Goal: Information Seeking & Learning: Understand process/instructions

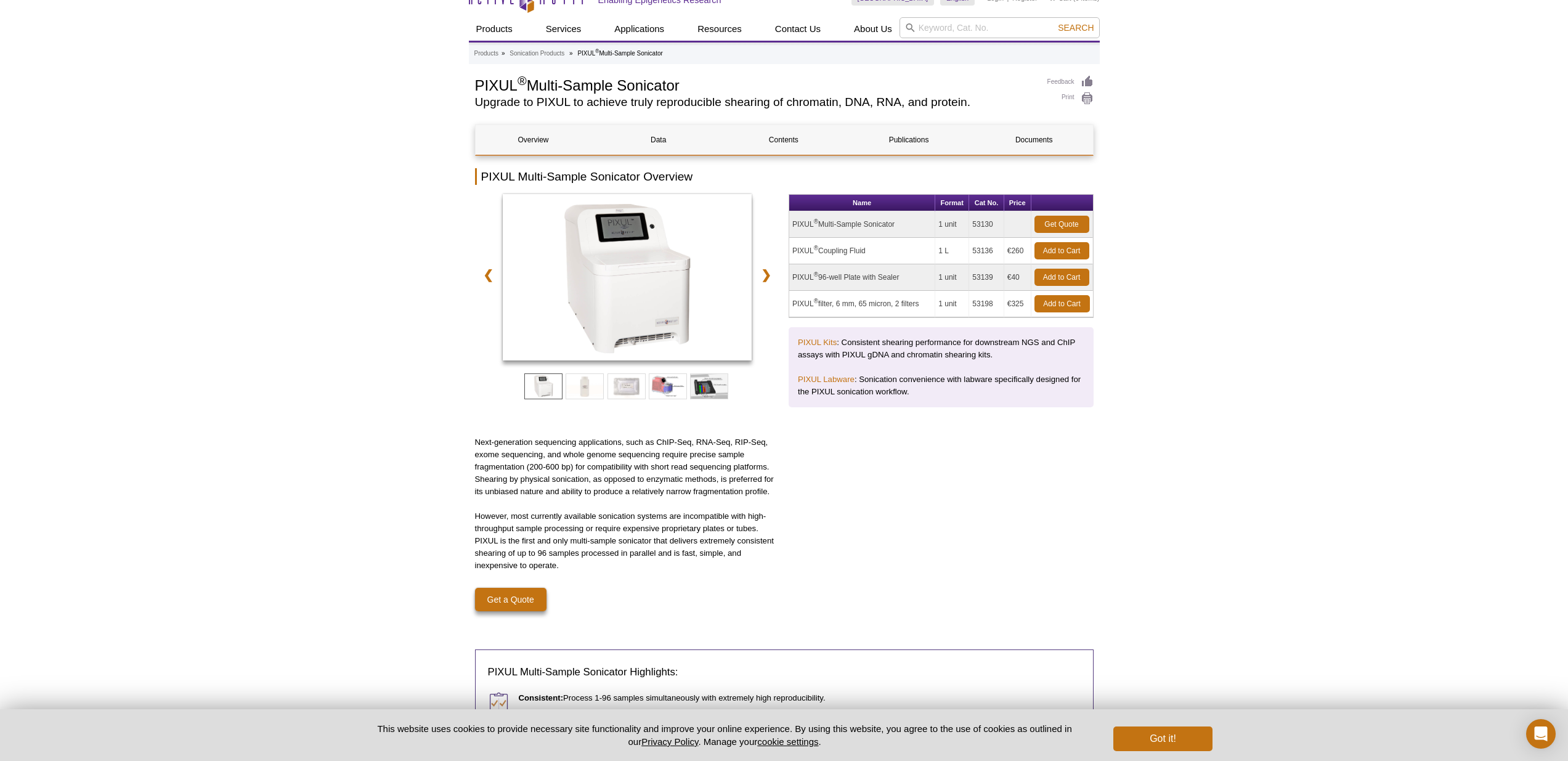
scroll to position [27, 0]
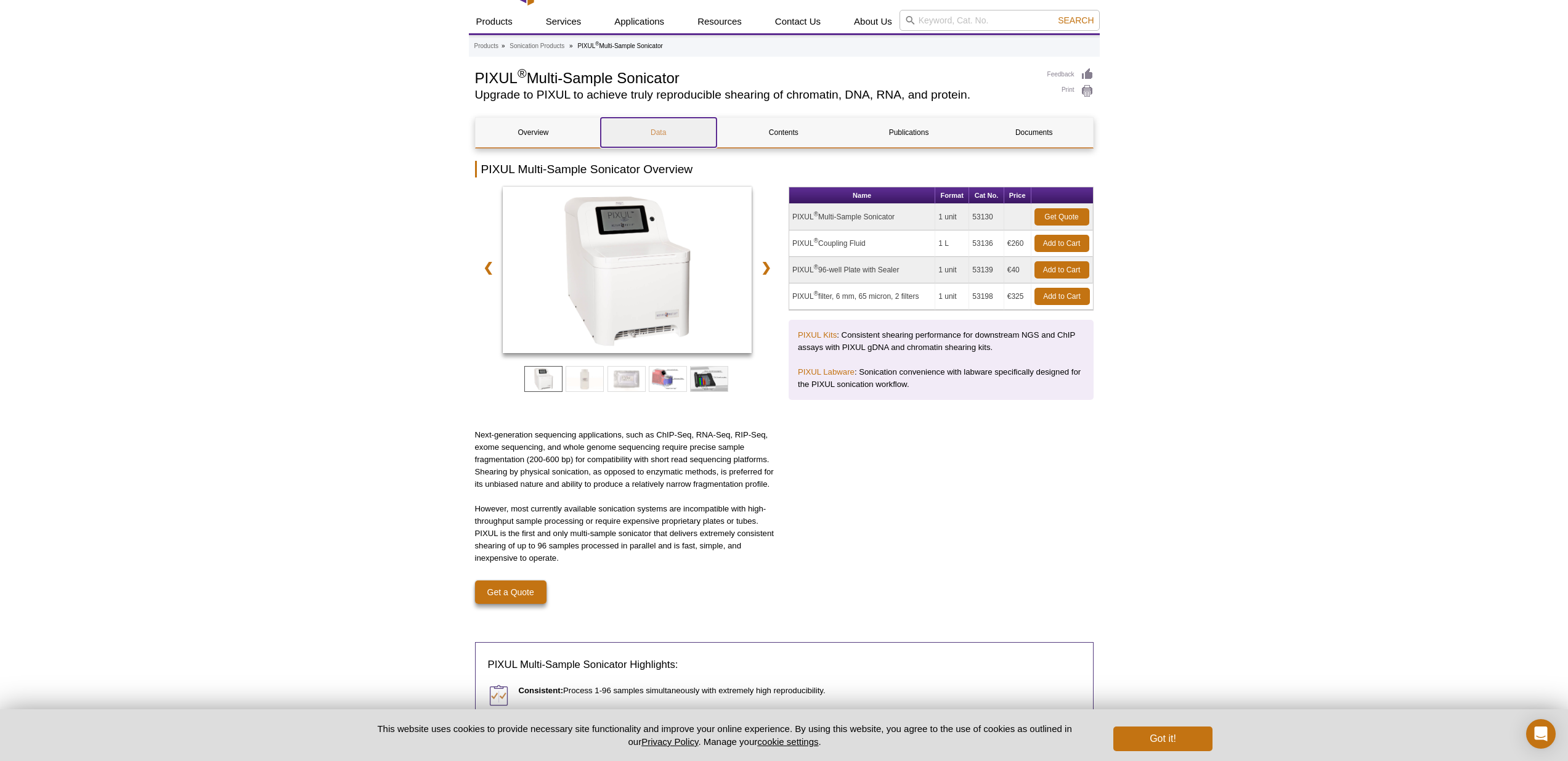
click at [675, 132] on link "Data" at bounding box center [658, 133] width 115 height 30
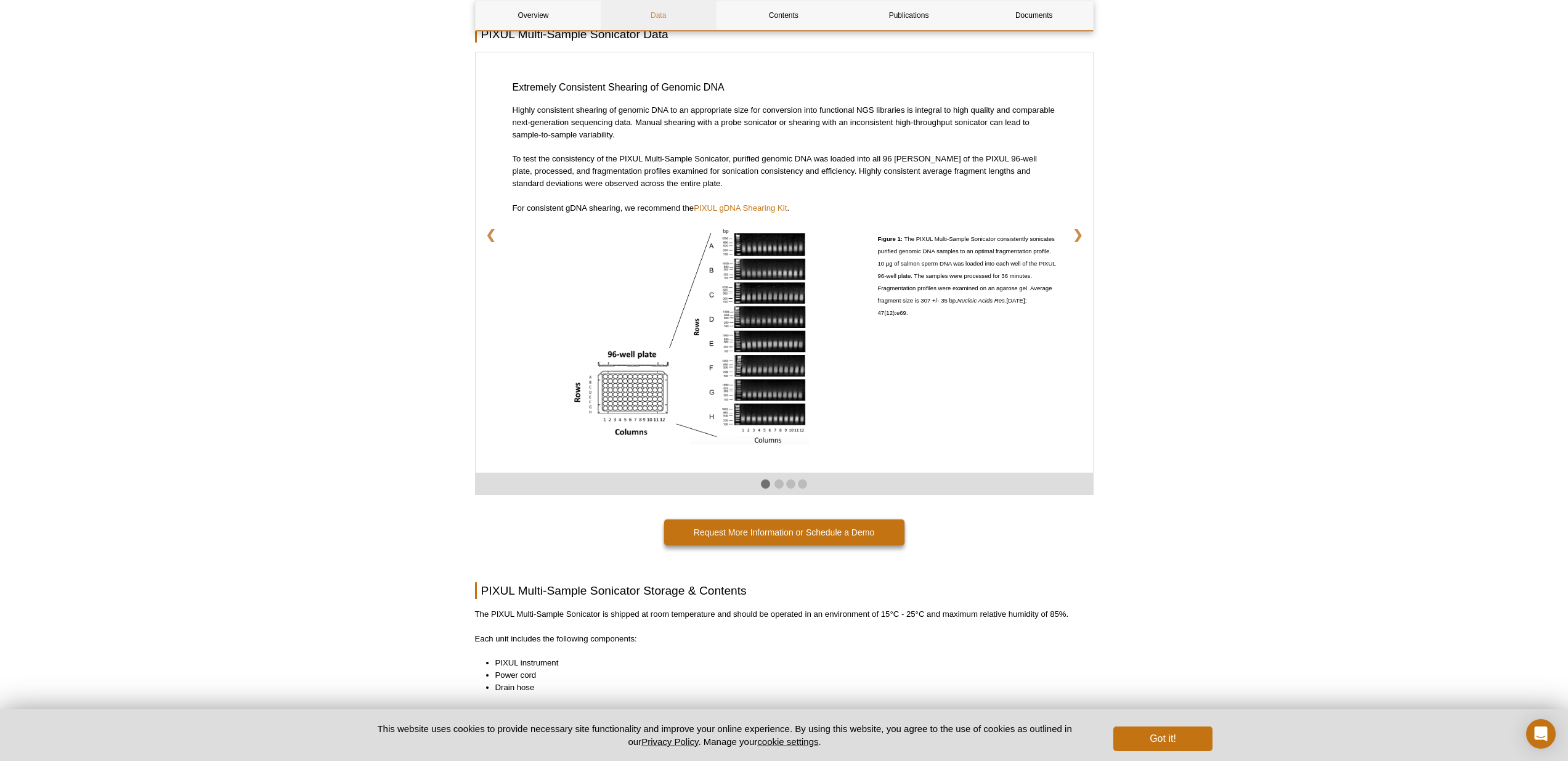
scroll to position [2009, 0]
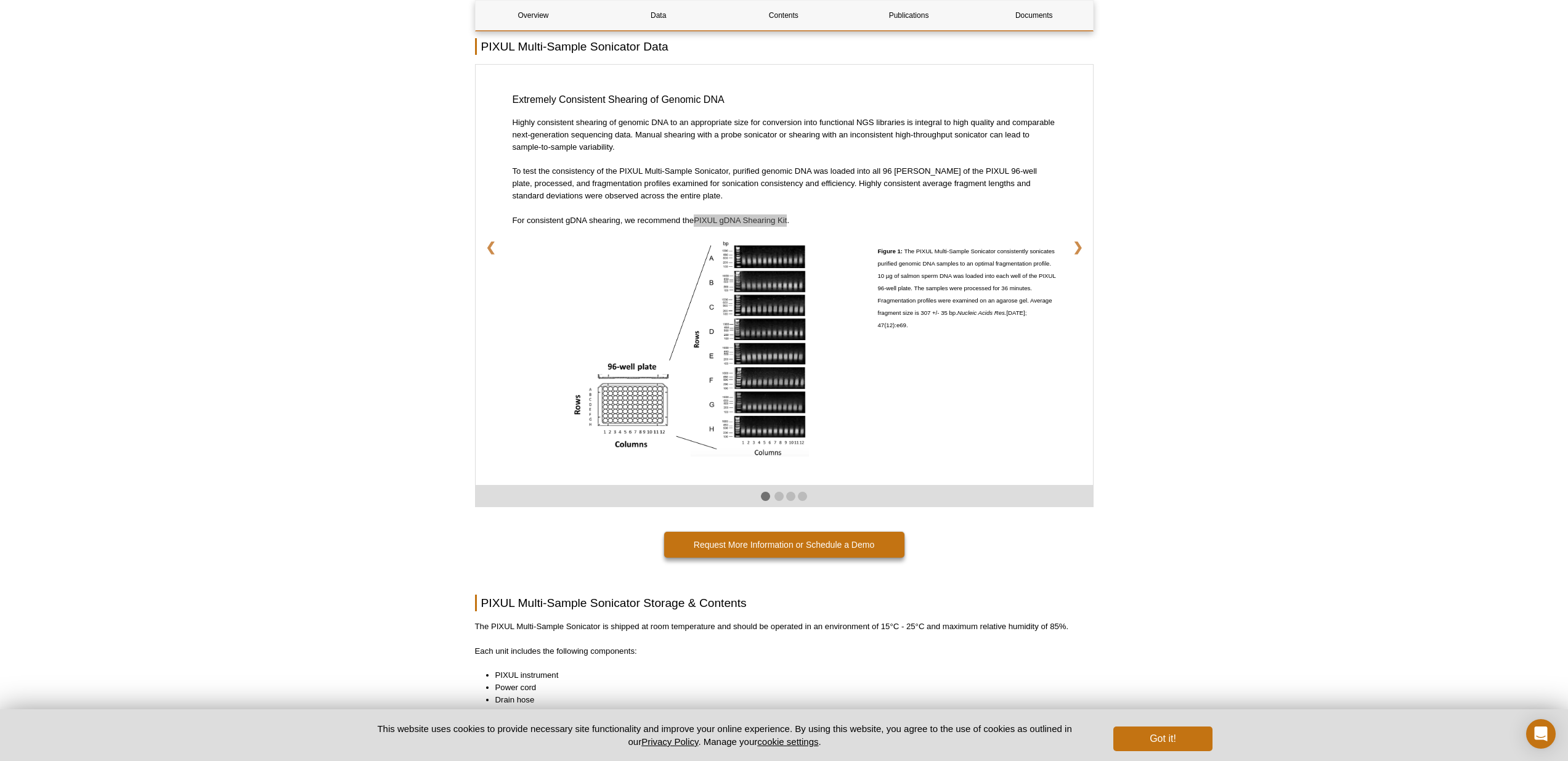
drag, startPoint x: 736, startPoint y: 218, endPoint x: 1372, endPoint y: 10, distance: 669.1
click at [0, 0] on div "Active Motif Logo Enabling Epigenetics Research 0 Search Skip to content Active…" at bounding box center [784, 52] width 1568 height 4123
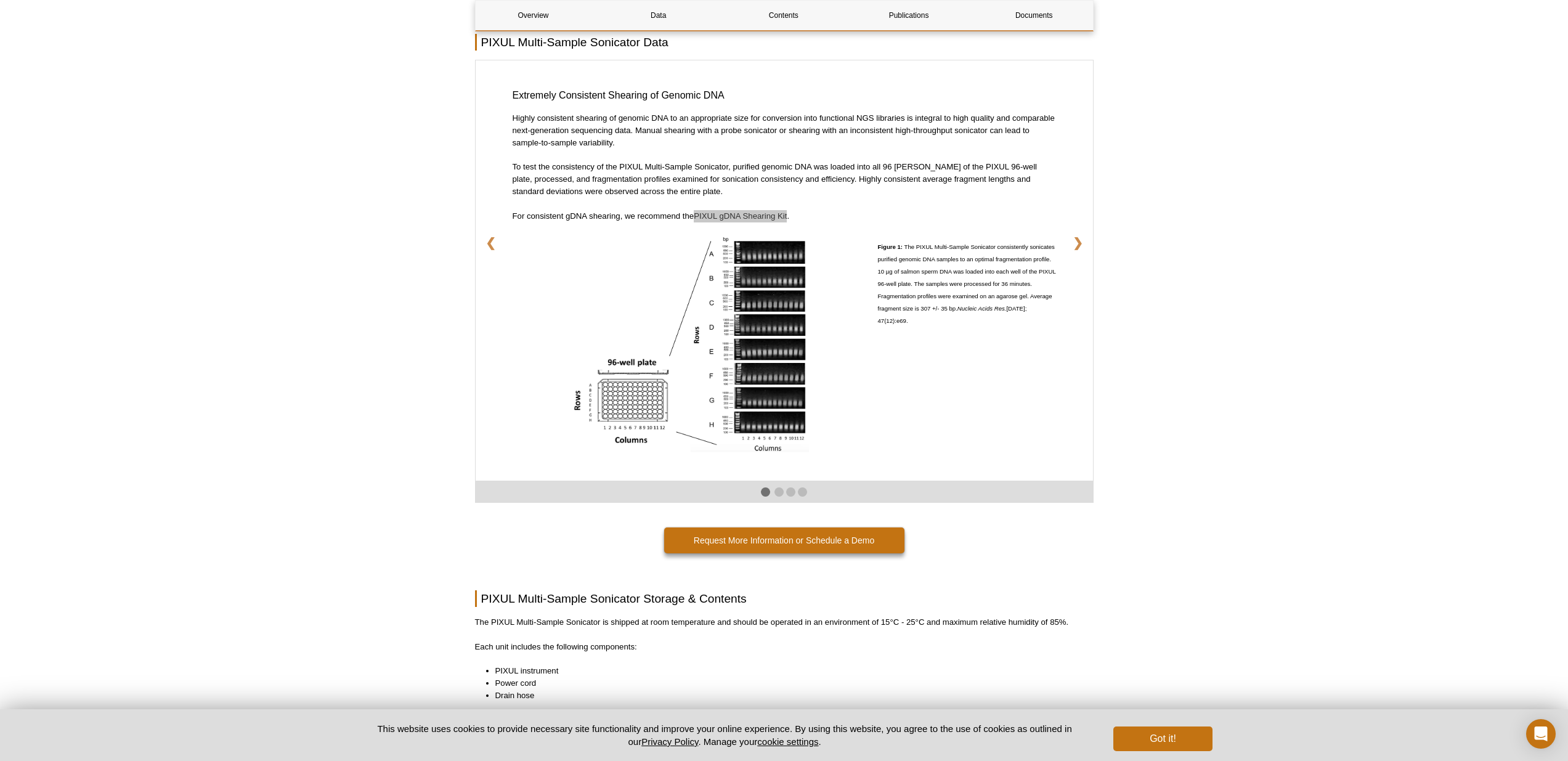
drag, startPoint x: 770, startPoint y: 217, endPoint x: 1386, endPoint y: 8, distance: 650.5
click at [0, 0] on div "Active Motif Logo Enabling Epigenetics Research 0 Search Skip to content Active…" at bounding box center [784, 48] width 1568 height 4123
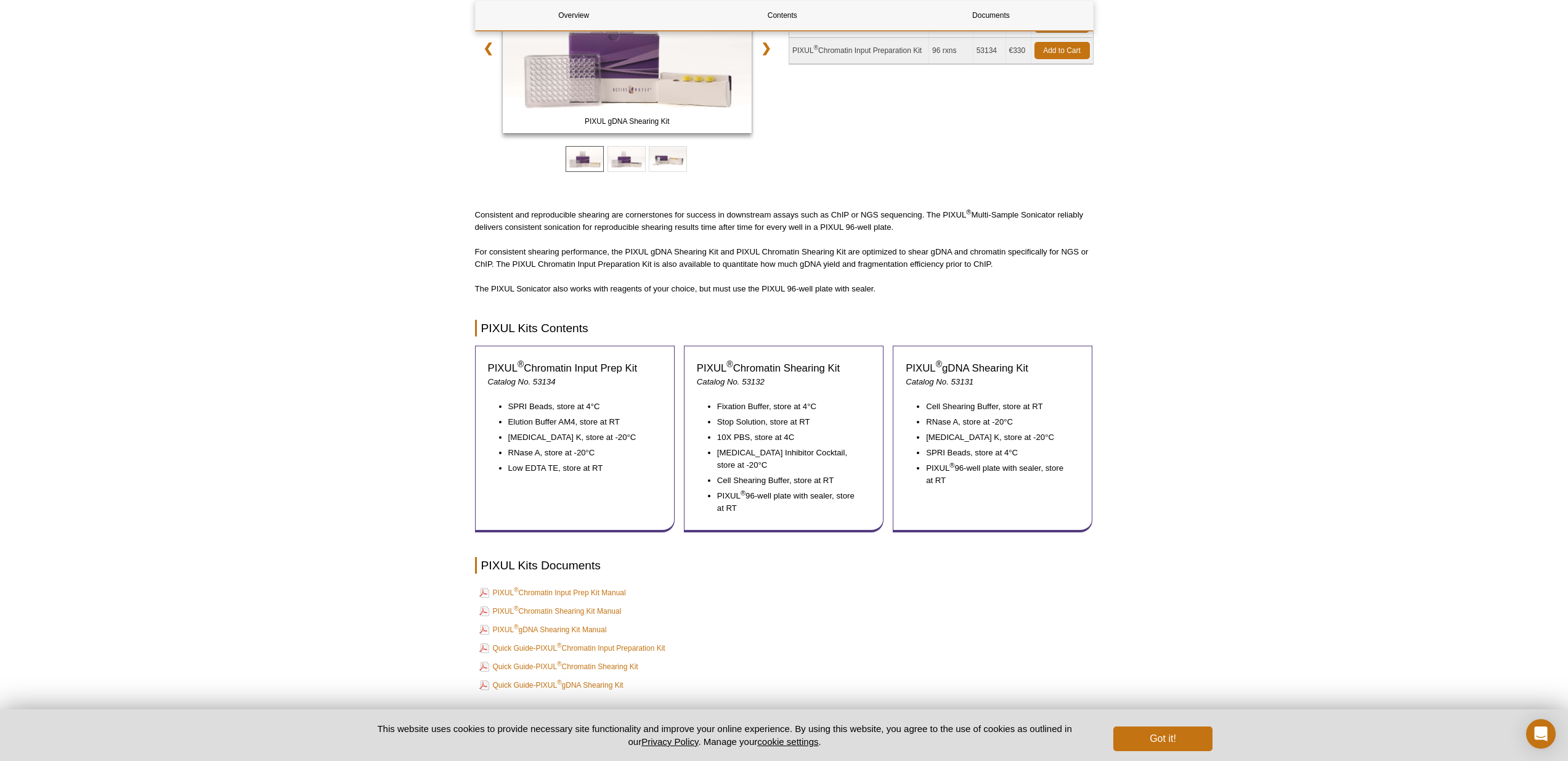
scroll to position [244, 0]
click at [568, 612] on link "PIXUL ® Chromatin Shearing Kit Manual" at bounding box center [551, 613] width 142 height 15
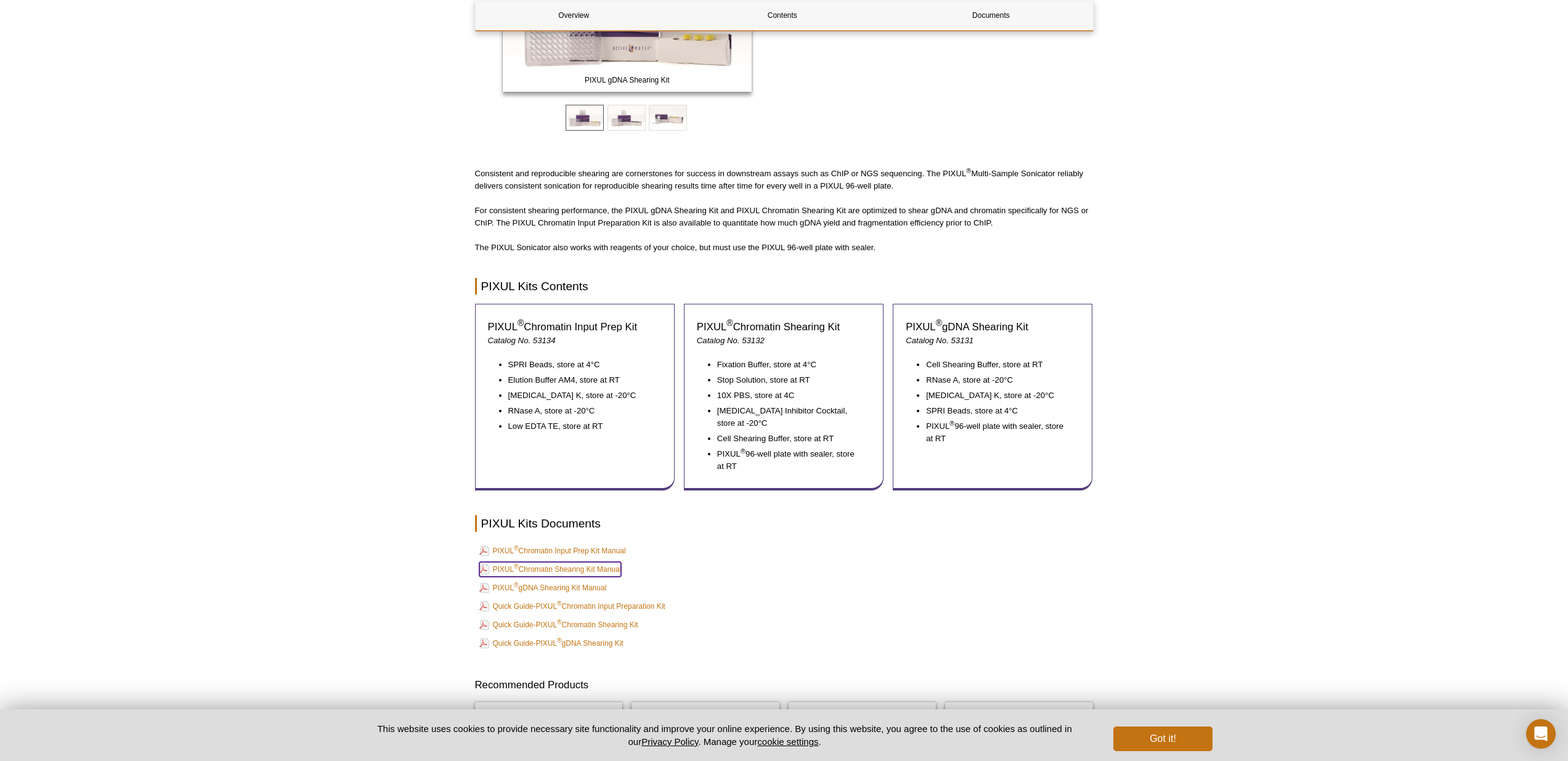
scroll to position [298, 0]
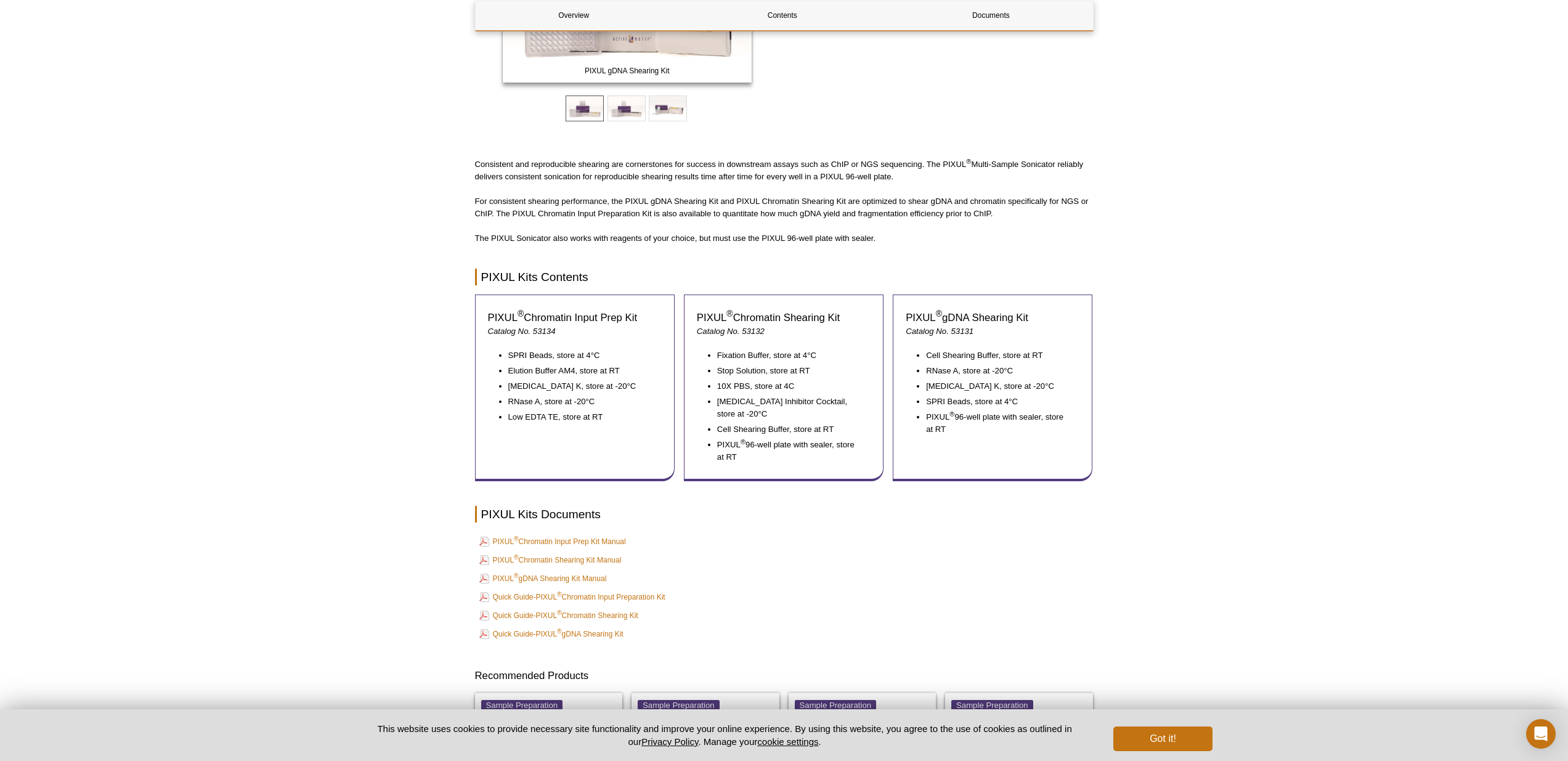
drag, startPoint x: 563, startPoint y: 541, endPoint x: 1188, endPoint y: 15, distance: 816.9
click at [0, 0] on div "Active Motif Logo Enabling Epigenetics Research 0 Search Skip to content Active…" at bounding box center [784, 371] width 1568 height 1337
drag, startPoint x: 598, startPoint y: 637, endPoint x: 1179, endPoint y: 41, distance: 832.3
click at [0, 0] on div "Active Motif Logo Enabling Epigenetics Research 0 Search Skip to content Active…" at bounding box center [784, 371] width 1568 height 1337
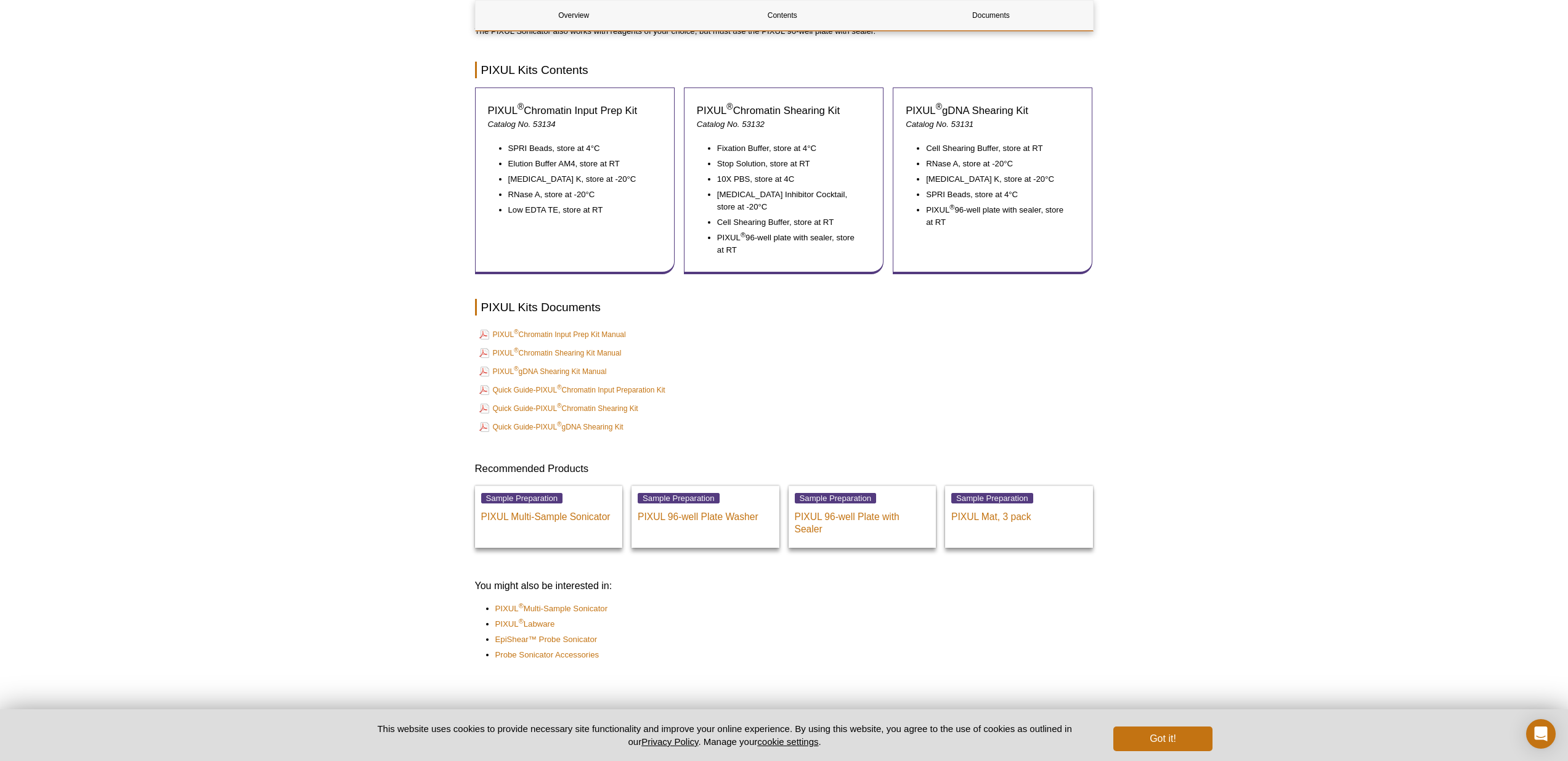
scroll to position [487, 0]
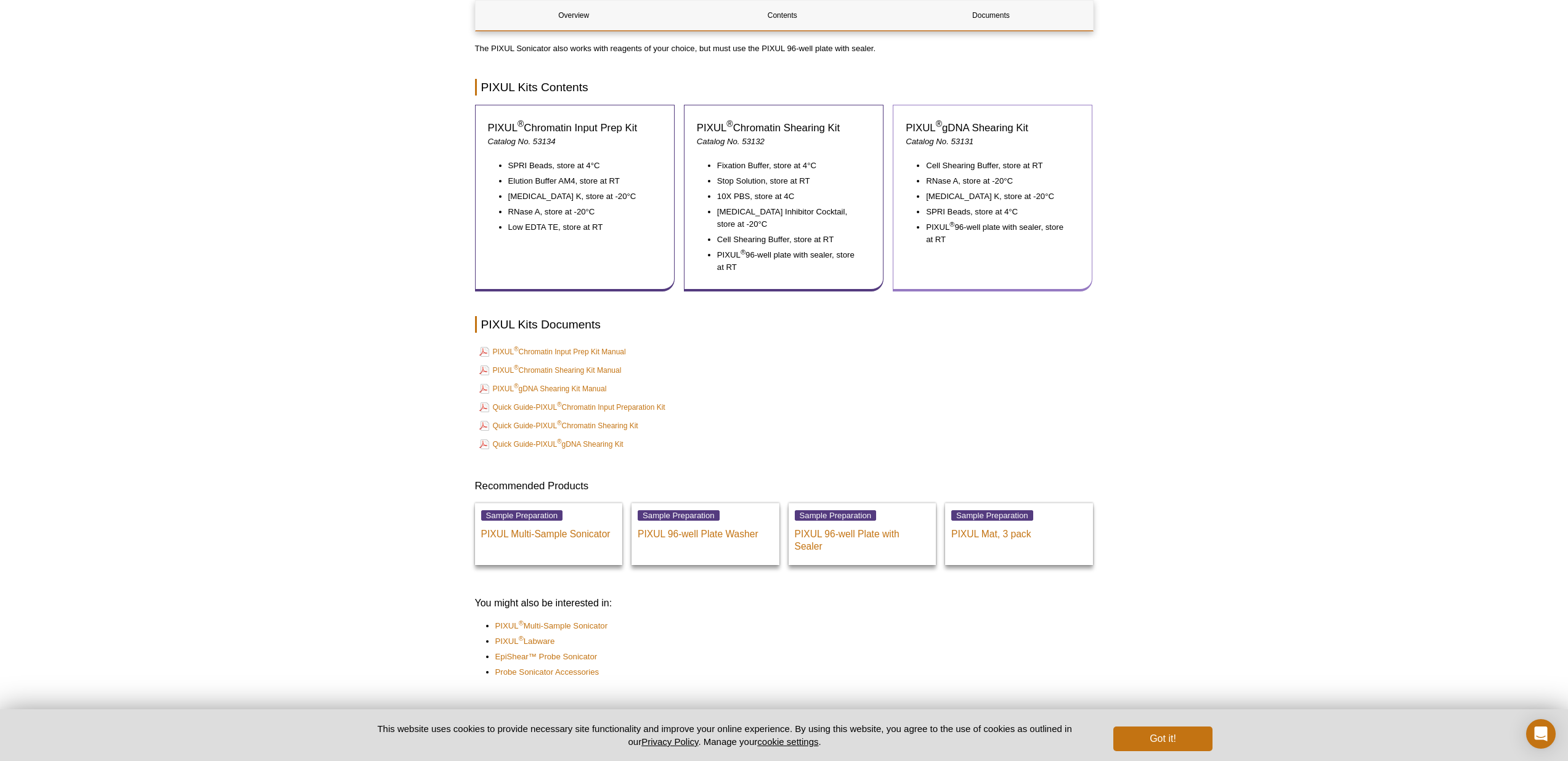
click at [957, 212] on li "SPRI Beads, store at 4°C" at bounding box center [997, 212] width 142 height 12
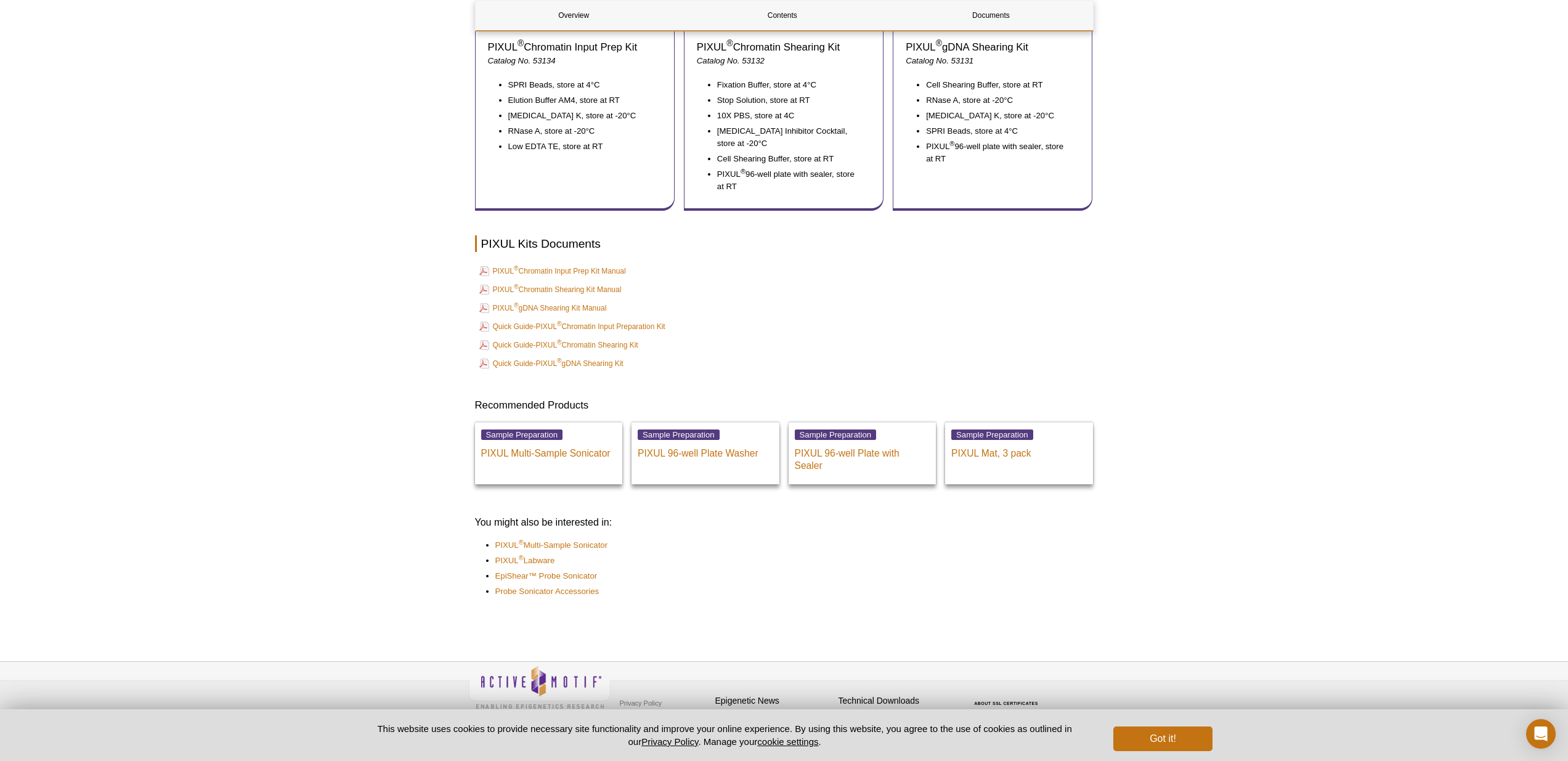
scroll to position [576, 0]
